Goal: Find specific page/section: Find specific page/section

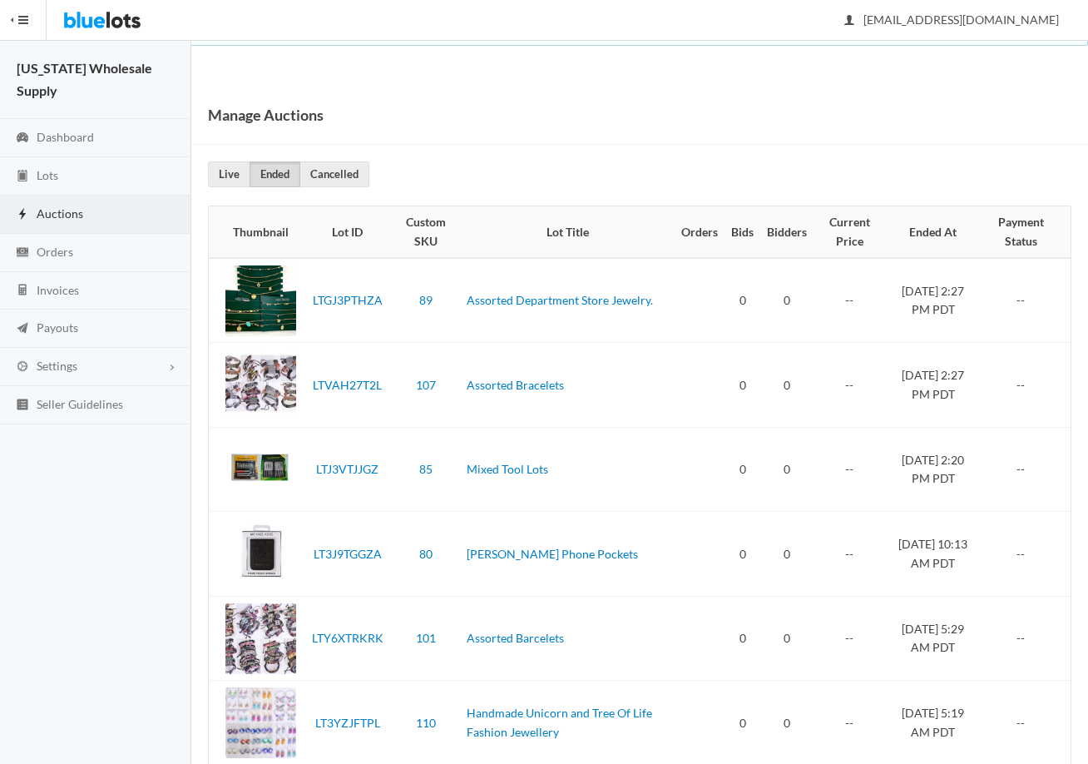
scroll to position [3822, 0]
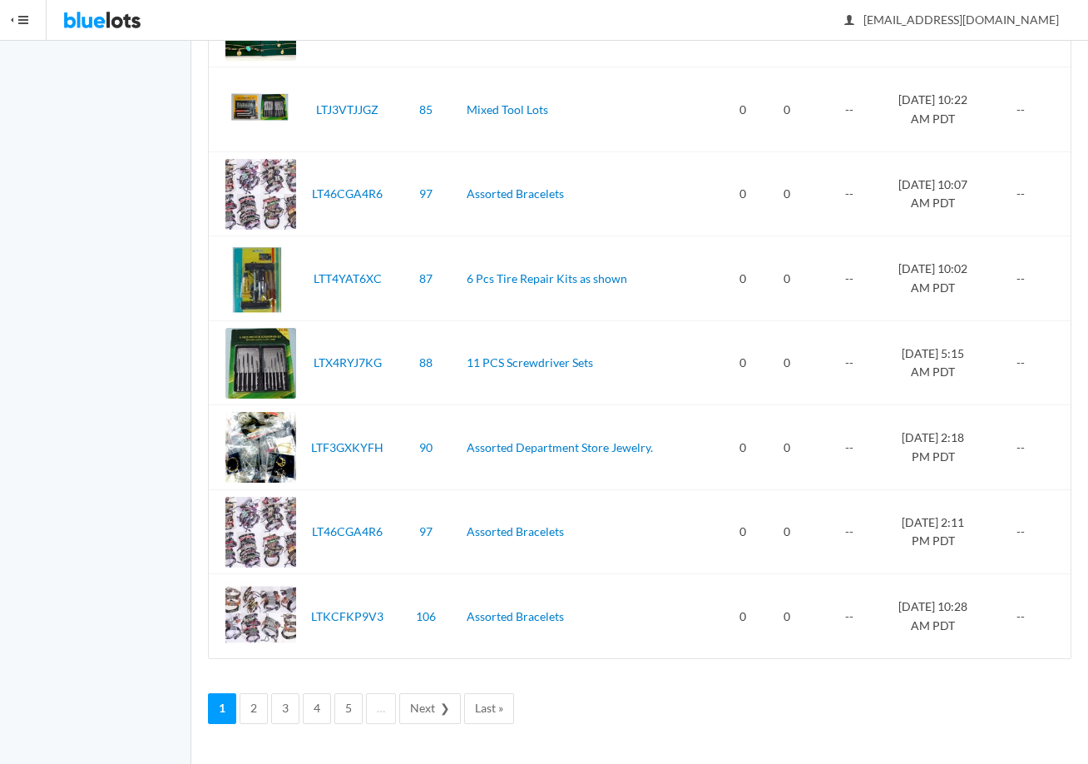
click at [104, 29] on img at bounding box center [102, 20] width 78 height 40
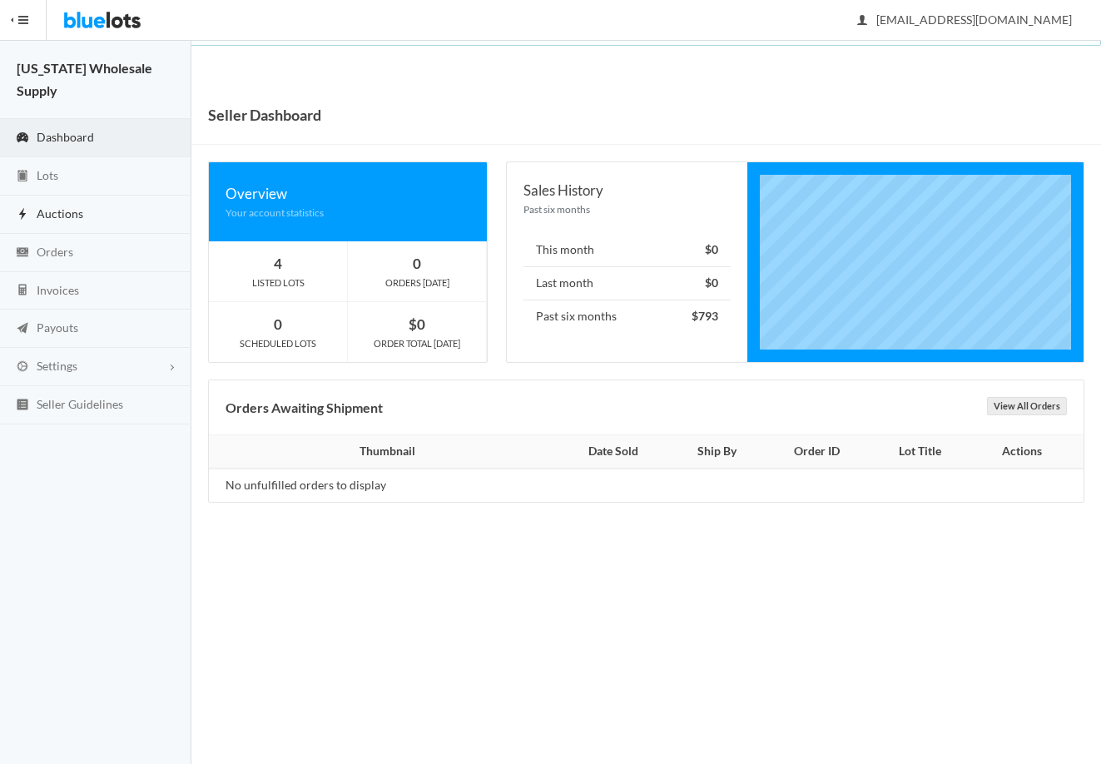
click at [49, 195] on link "Auctions" at bounding box center [95, 214] width 191 height 38
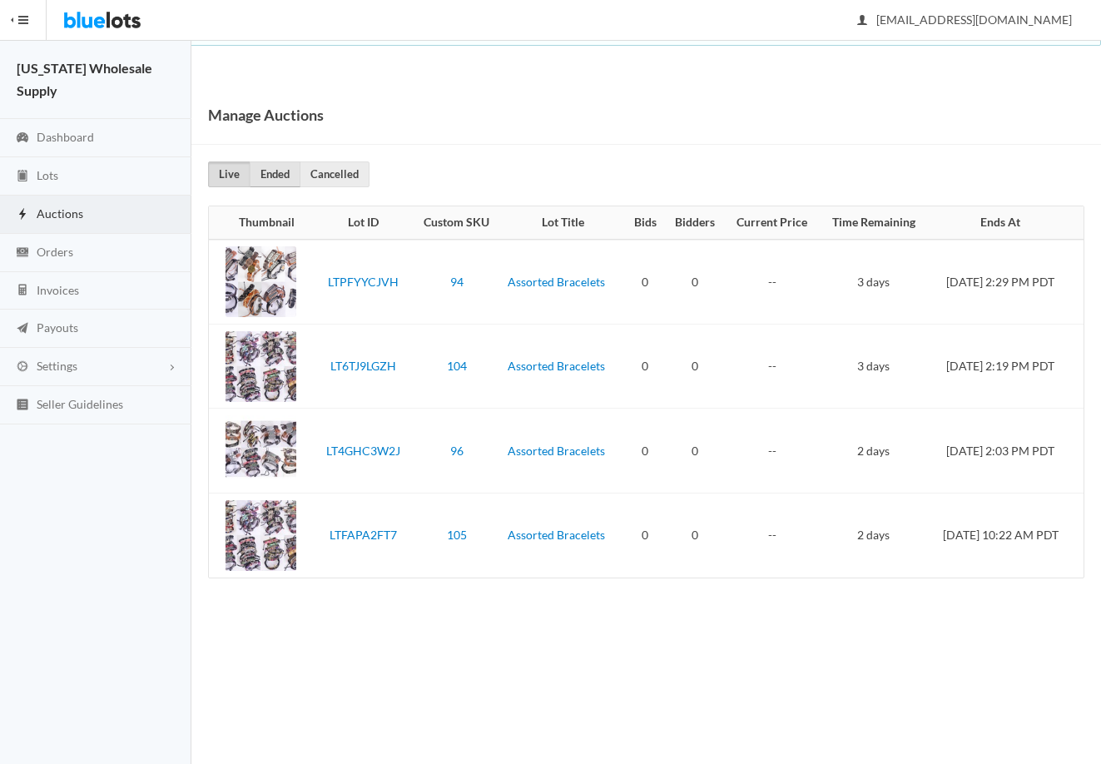
click at [277, 176] on link "Ended" at bounding box center [275, 174] width 51 height 26
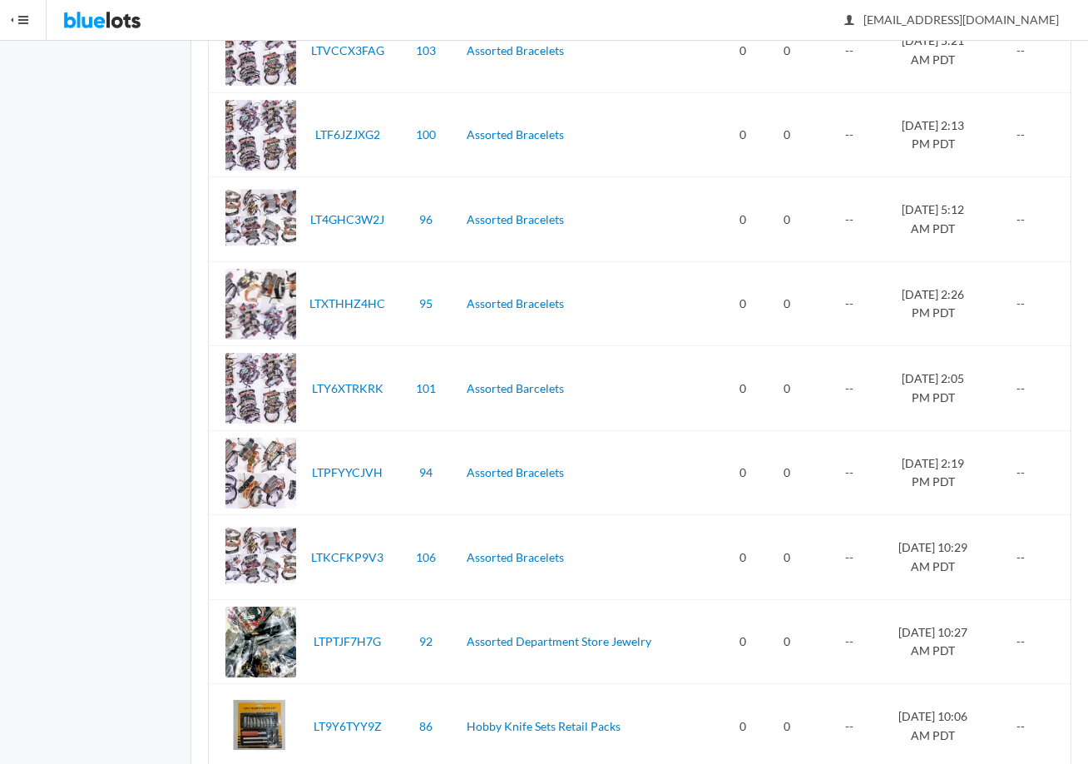
scroll to position [3577, 0]
